Goal: Check status: Check status

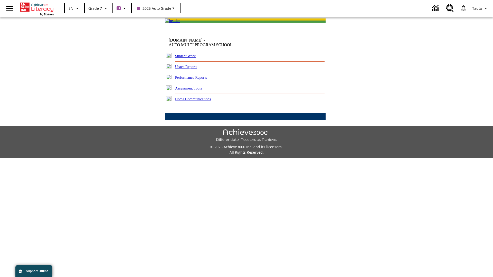
click at [189, 58] on link "Student Work" at bounding box center [185, 56] width 21 height 4
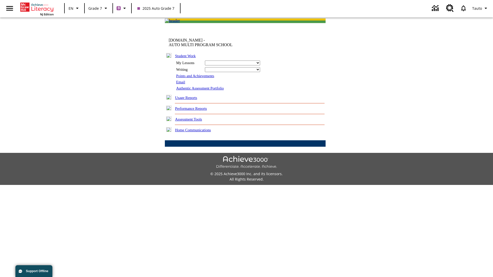
select select "/options/reports/?report_id=24&atype=1&section=2"
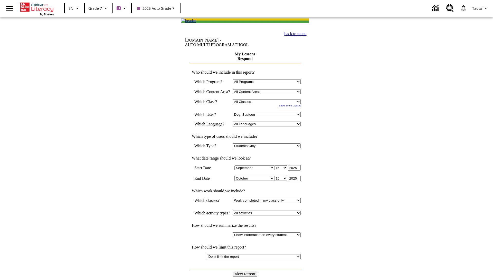
select select "21437138"
select select "4"
type input "2024"
click at [245, 271] on input "View Report" at bounding box center [245, 274] width 25 height 6
